Goal: Find specific page/section: Find specific page/section

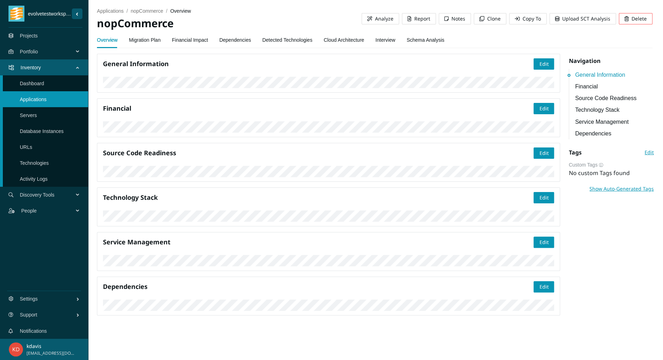
click at [37, 117] on link "Servers" at bounding box center [28, 116] width 17 height 6
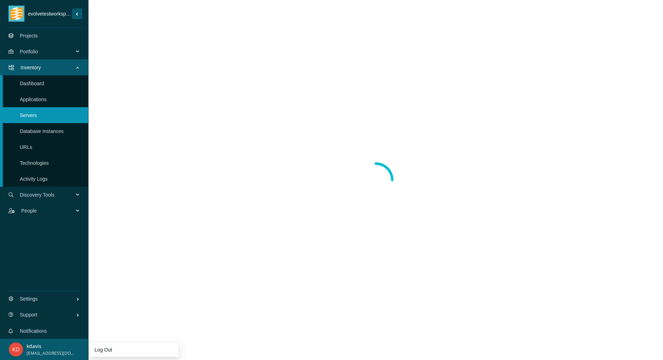
click at [29, 352] on span "[EMAIL_ADDRESS][DOMAIN_NAME]" at bounding box center [51, 353] width 49 height 7
click at [19, 352] on img "user-actions" at bounding box center [16, 349] width 14 height 14
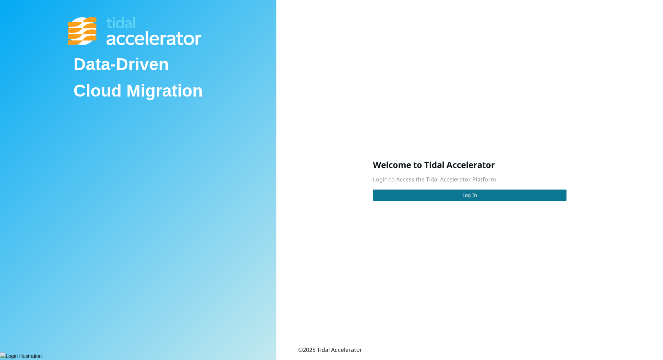
click at [462, 199] on span "Log In" at bounding box center [469, 195] width 15 height 8
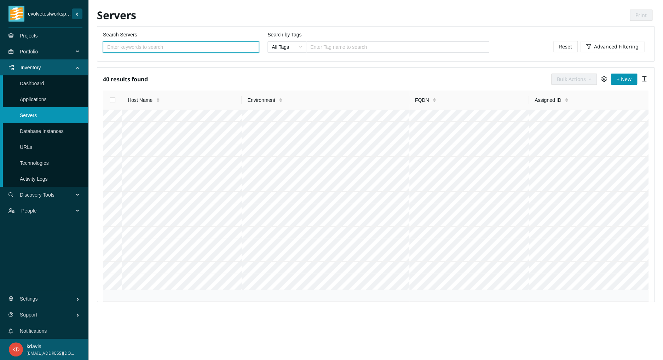
click at [19, 94] on li "Applications" at bounding box center [46, 99] width 86 height 16
click at [23, 102] on link "Applications" at bounding box center [33, 100] width 27 height 6
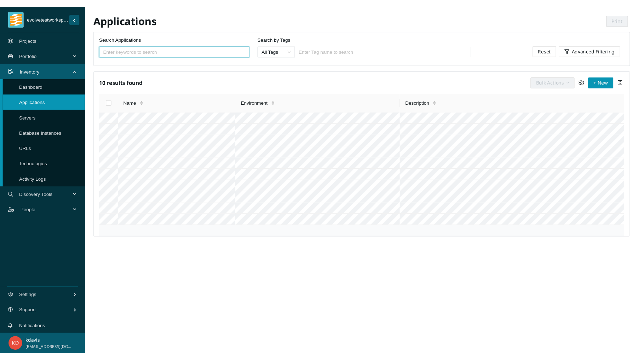
scroll to position [103, 0]
